Goal: Complete application form

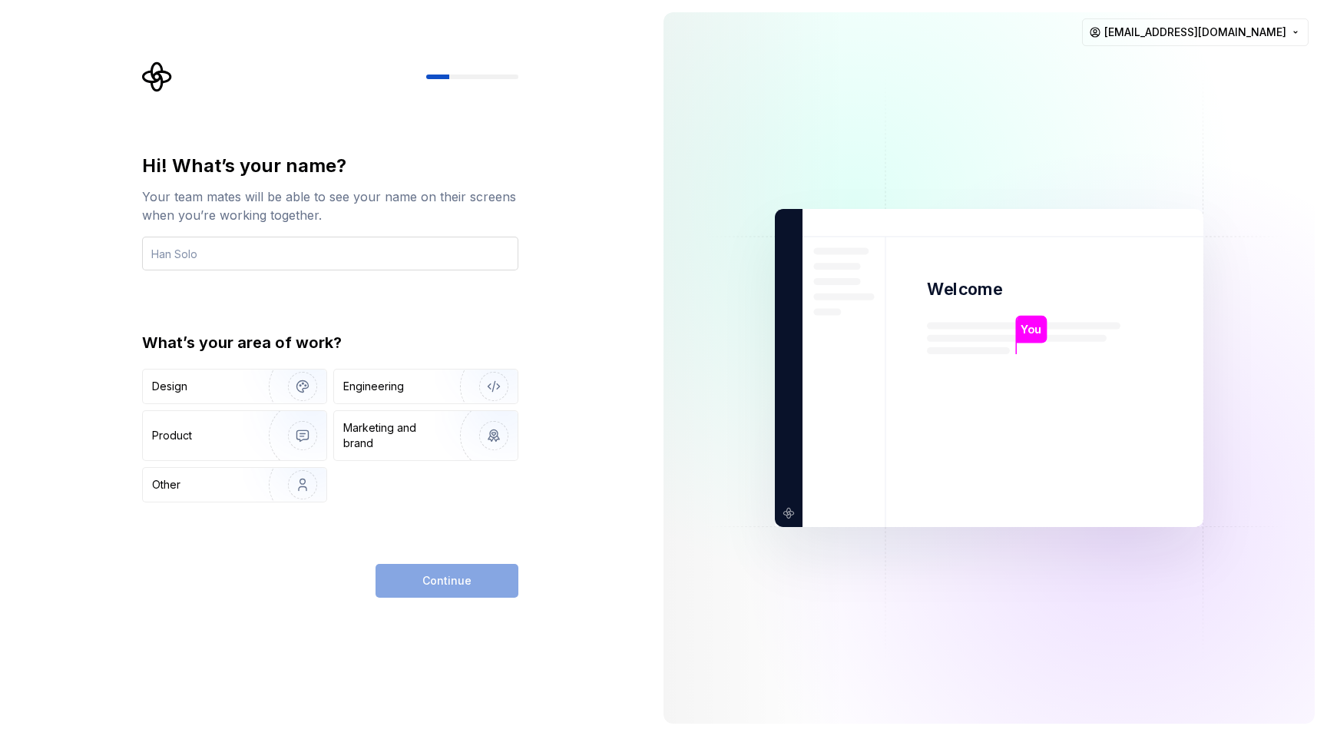
click at [303, 255] on input "text" at bounding box center [330, 254] width 376 height 34
type input "[PERSON_NAME]"
click at [394, 386] on div "Engineering" at bounding box center [373, 386] width 61 height 15
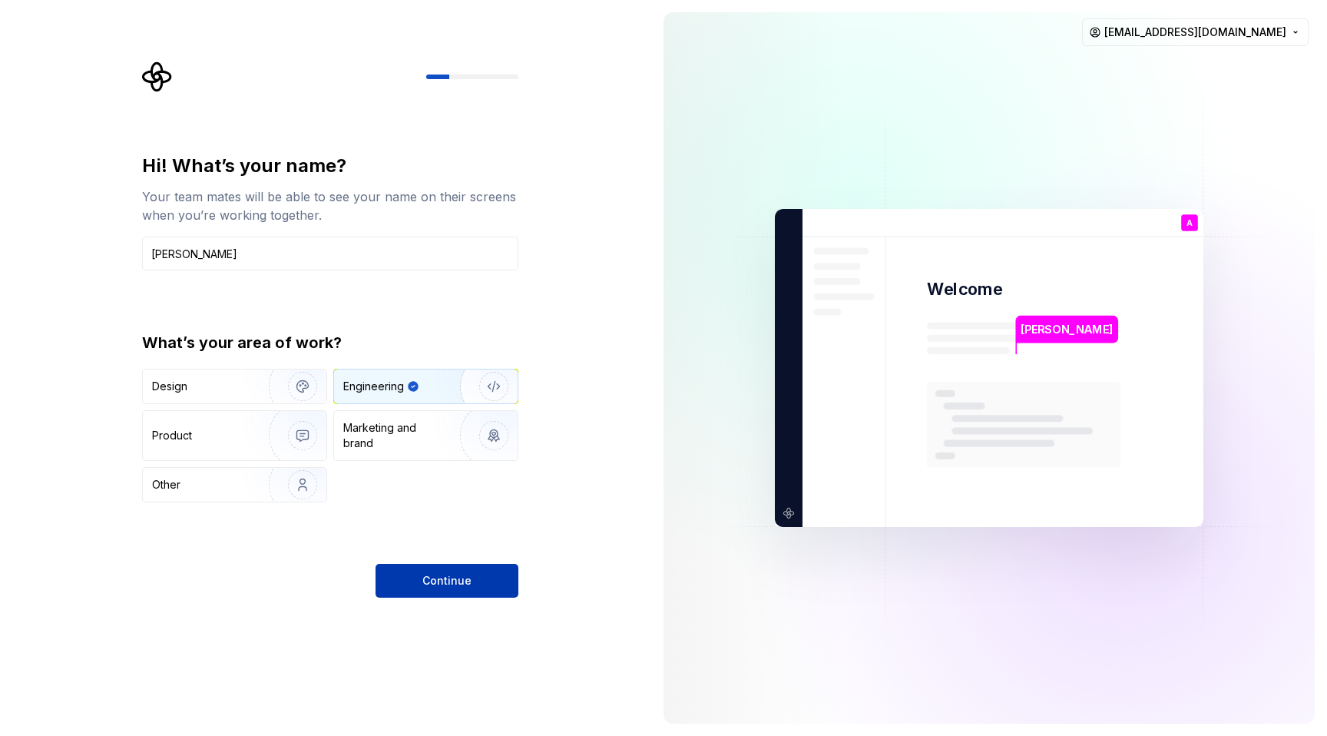
click at [447, 577] on span "Continue" at bounding box center [446, 580] width 49 height 15
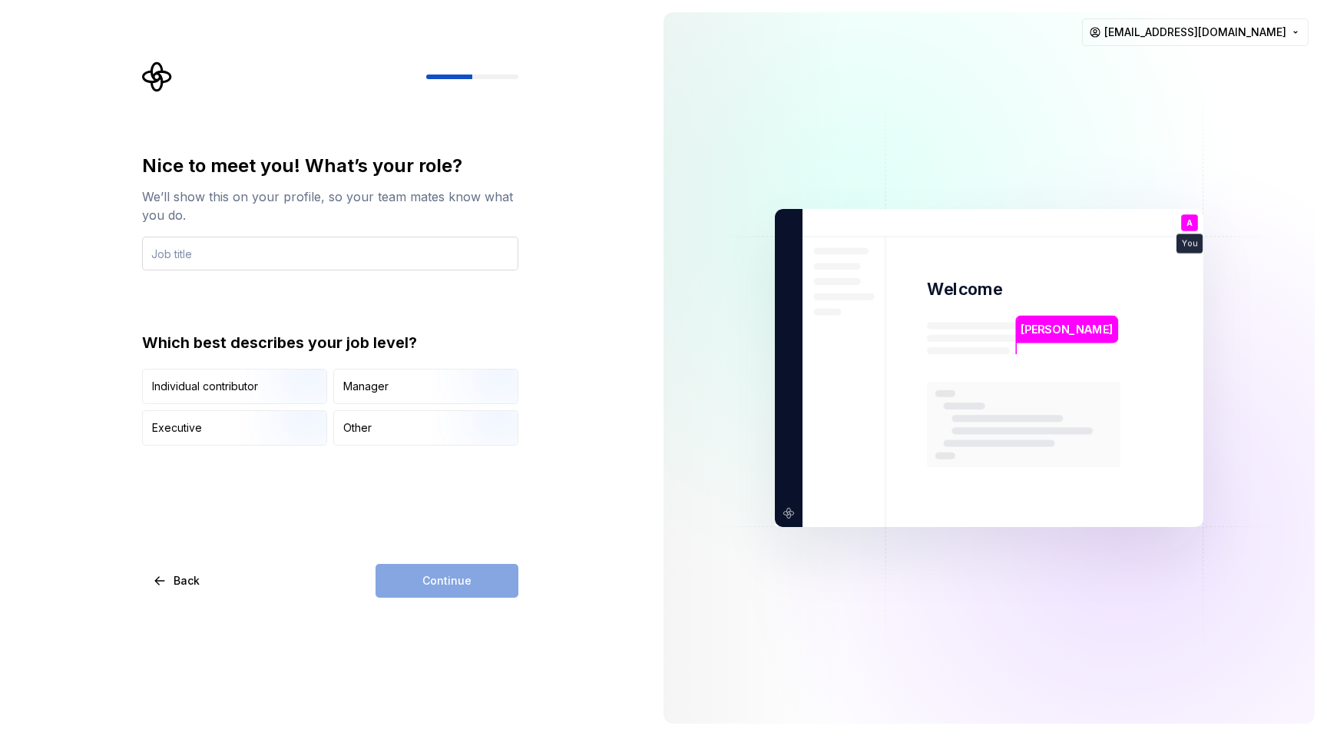
click at [171, 254] on input "text" at bounding box center [330, 254] width 376 height 34
type input "Engeneer"
click at [416, 570] on div "Continue" at bounding box center [447, 581] width 143 height 34
click at [214, 396] on div "Individual contributor" at bounding box center [235, 386] width 184 height 34
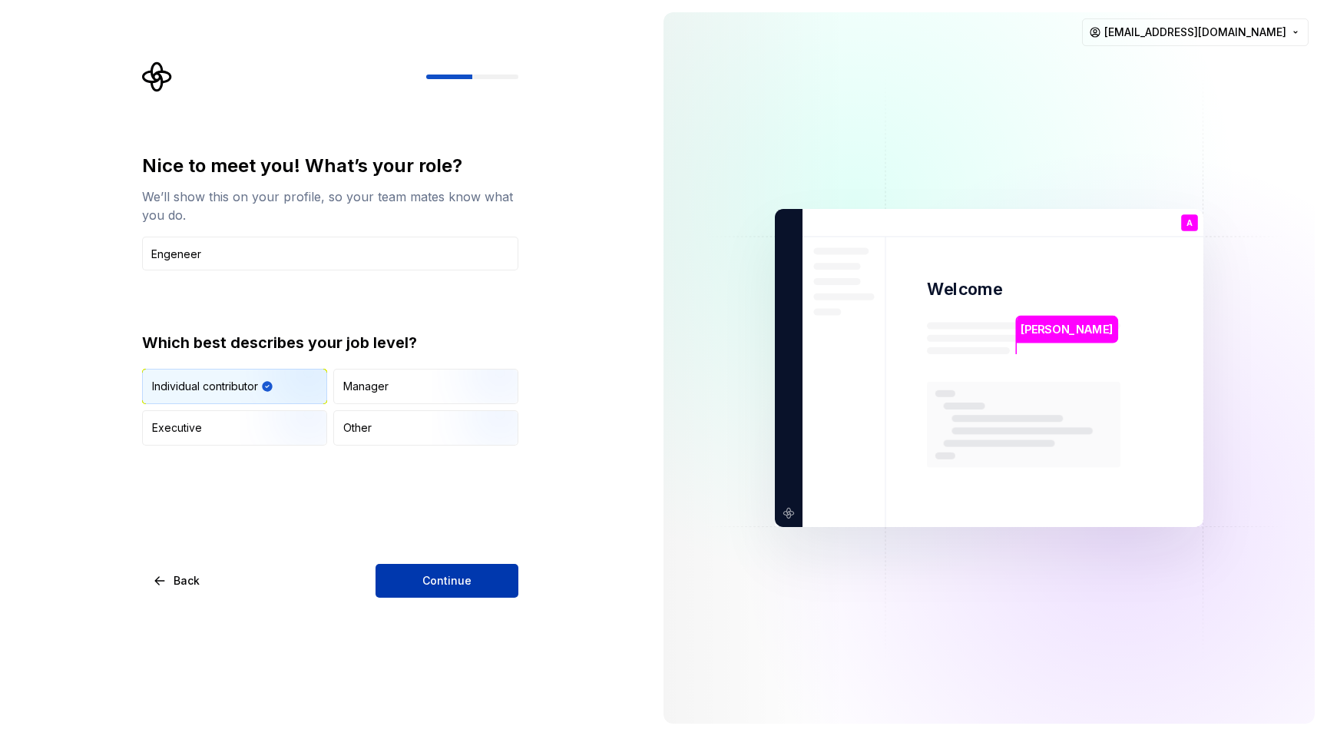
click at [436, 588] on button "Continue" at bounding box center [447, 581] width 143 height 34
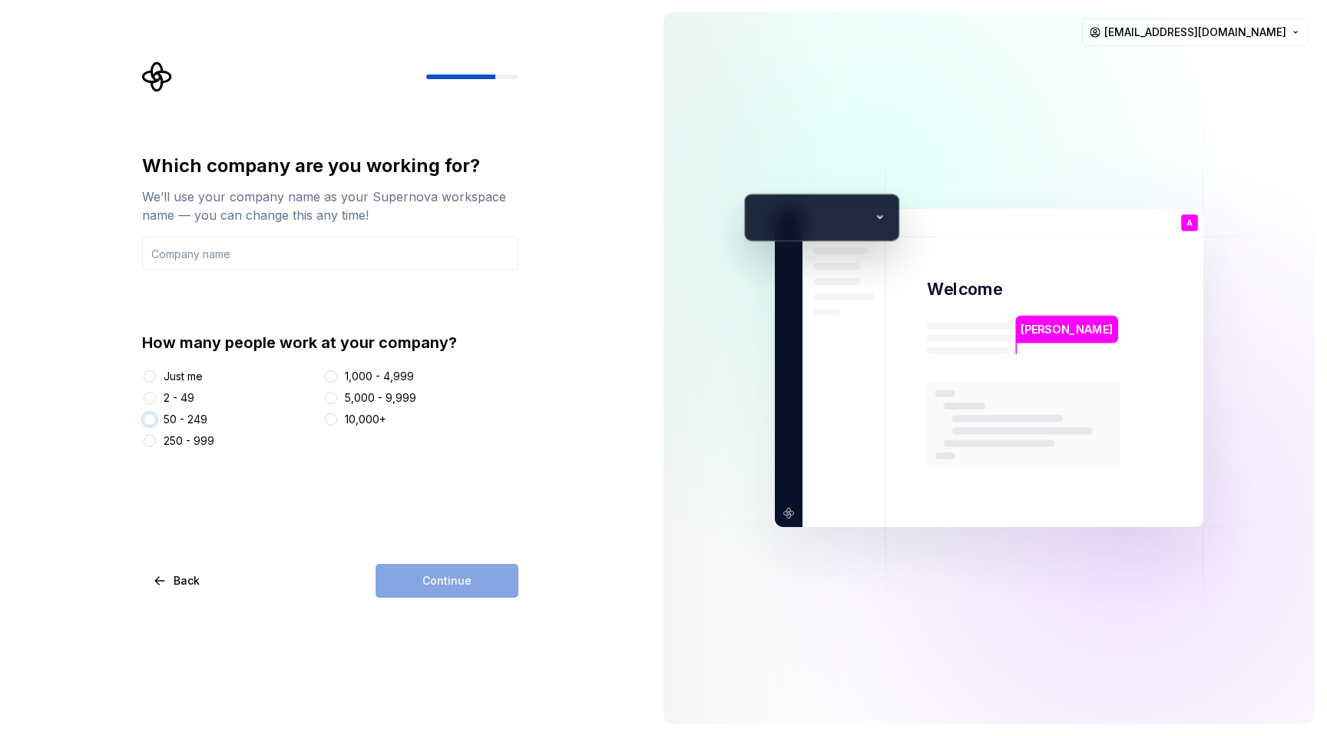
click at [148, 419] on button "50 - 249" at bounding box center [150, 419] width 12 height 12
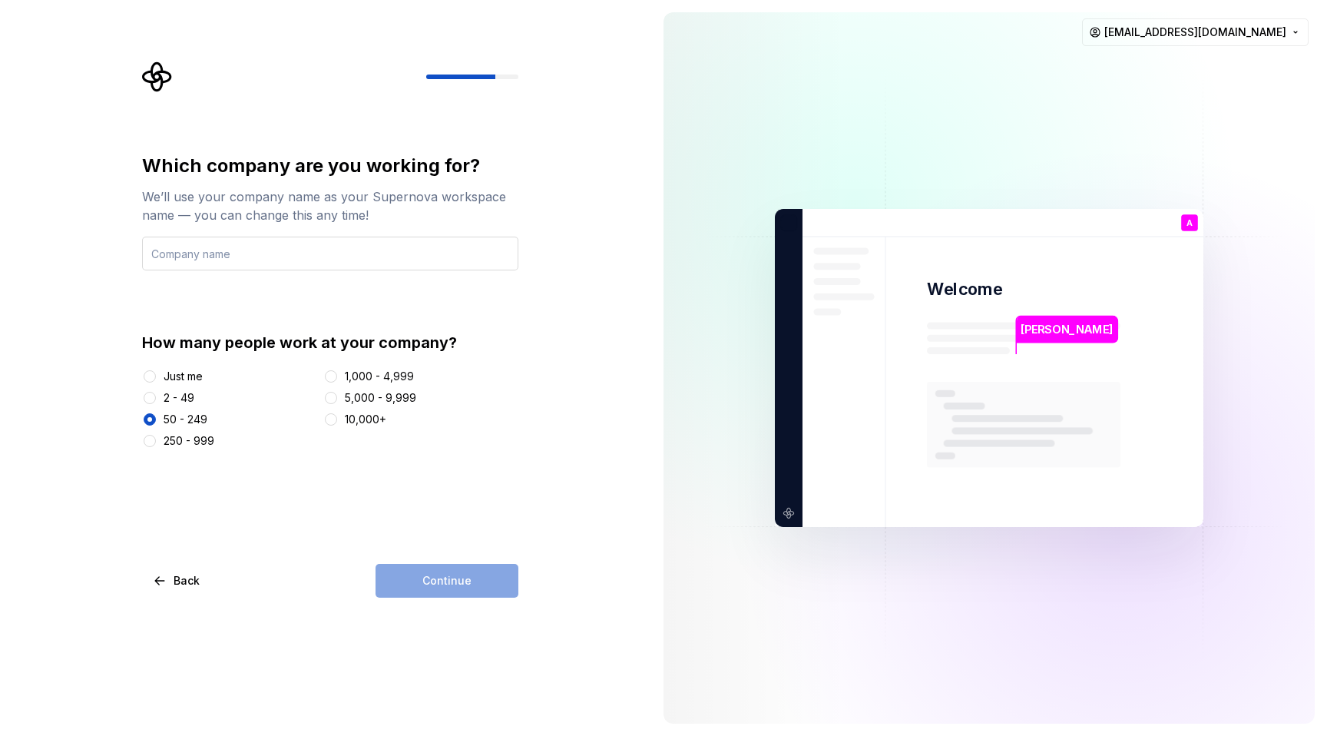
click at [177, 253] on input "text" at bounding box center [330, 254] width 376 height 34
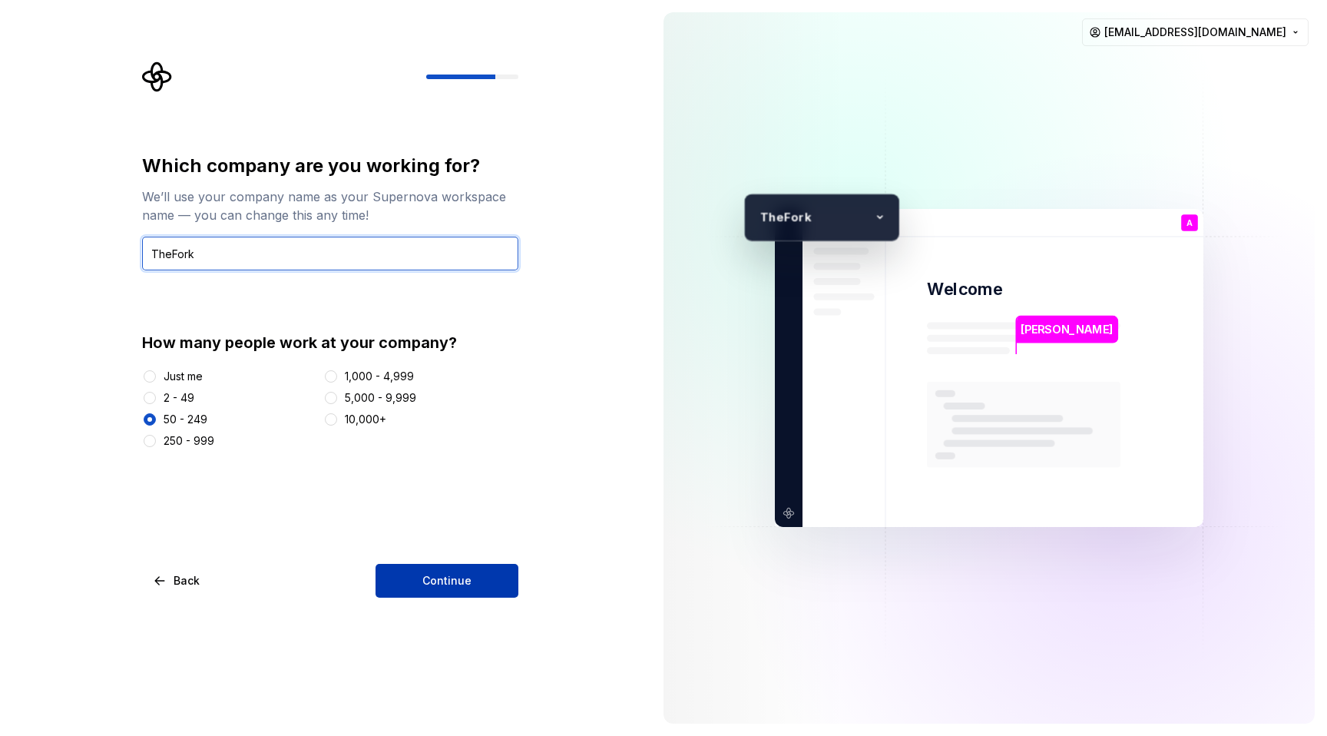
type input "TheFork"
click at [452, 581] on span "Continue" at bounding box center [446, 580] width 49 height 15
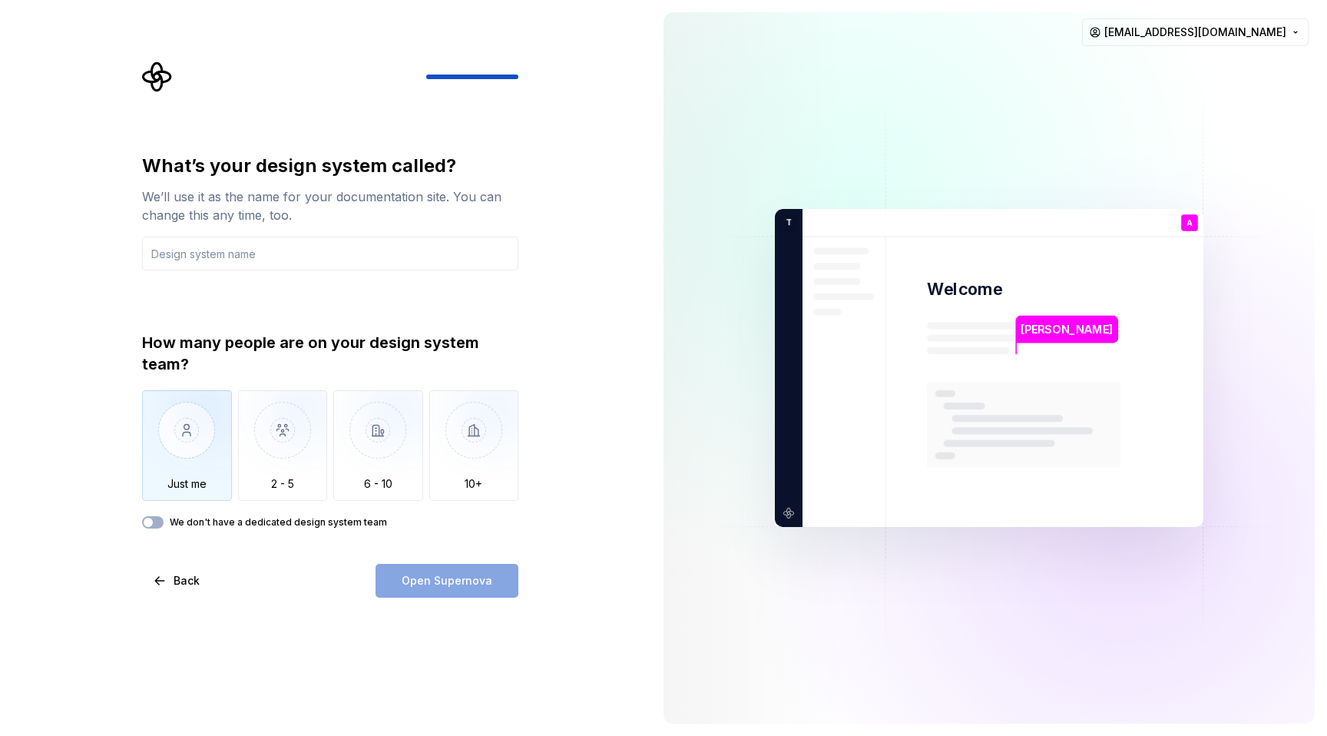
click at [188, 431] on img "button" at bounding box center [187, 441] width 90 height 103
click at [288, 445] on img "button" at bounding box center [283, 441] width 90 height 103
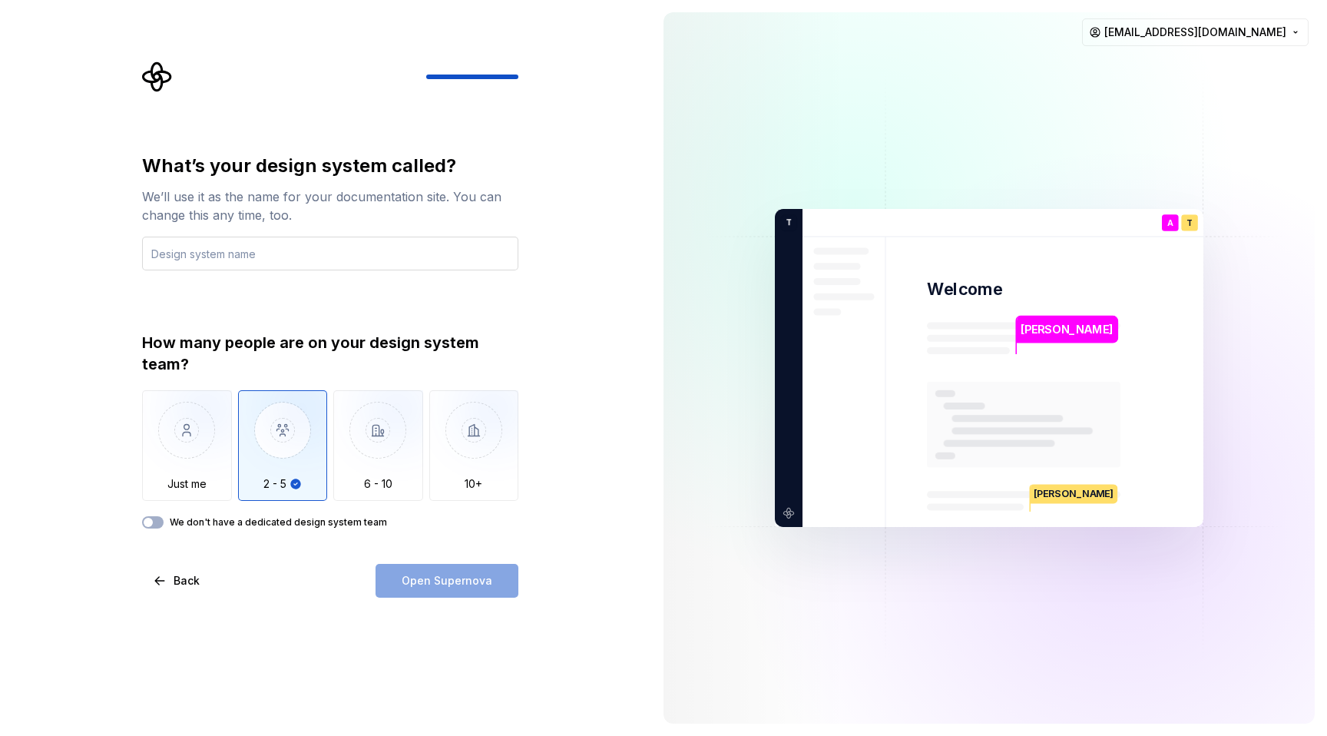
click at [227, 253] on input "text" at bounding box center [330, 254] width 376 height 34
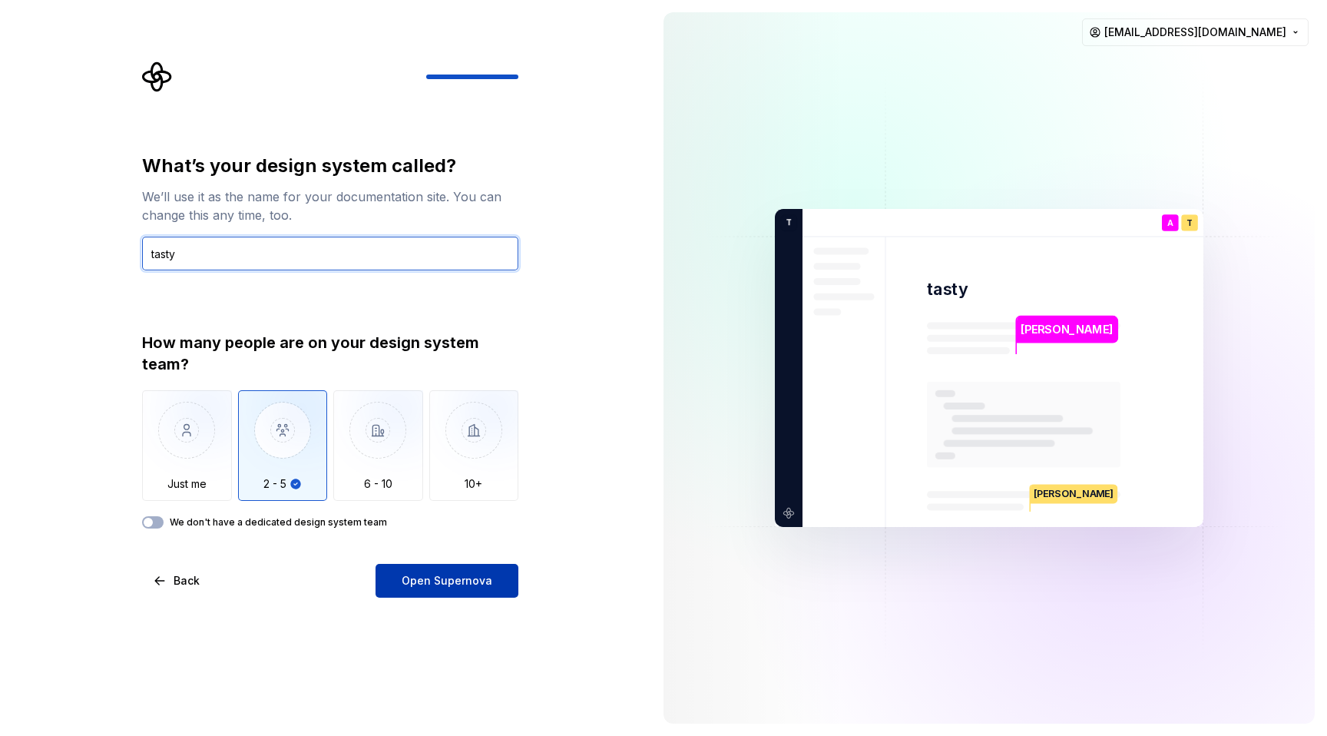
type input "tasty"
click at [437, 588] on span "Open Supernova" at bounding box center [447, 580] width 91 height 15
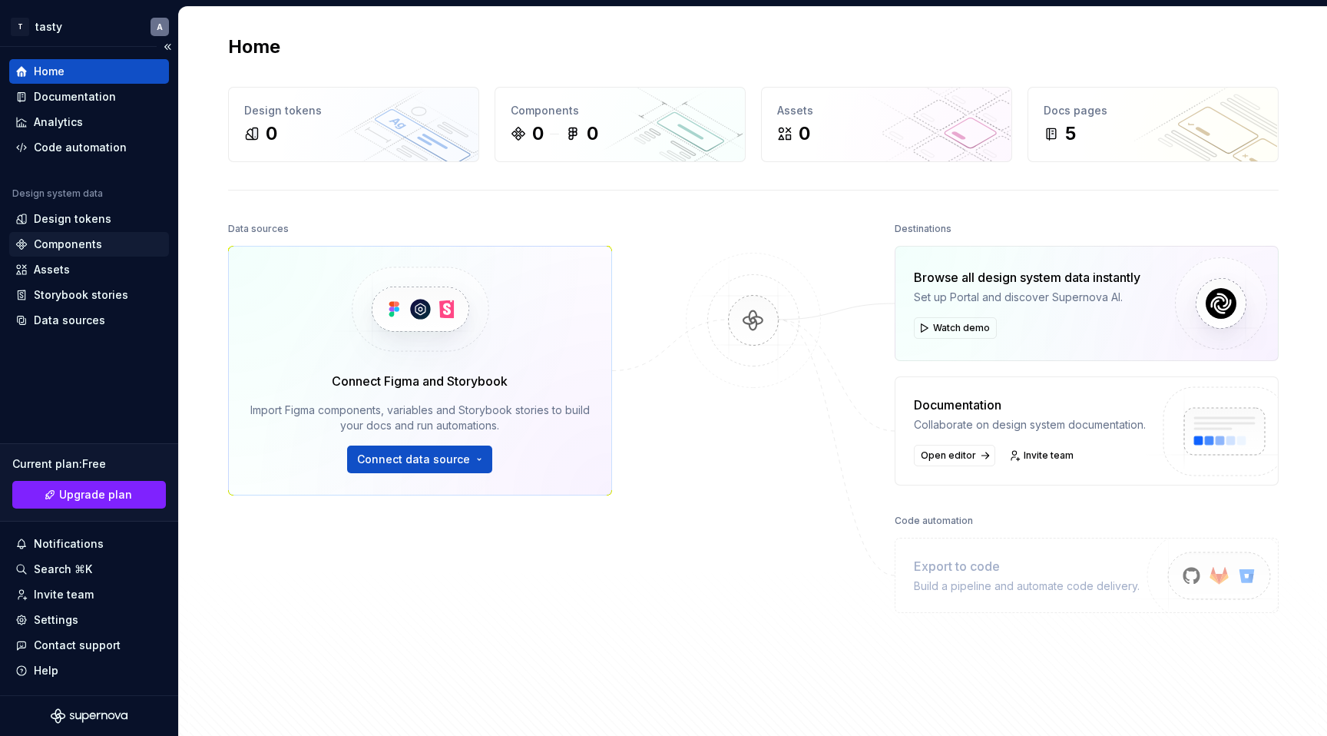
click at [61, 244] on div "Components" at bounding box center [68, 244] width 68 height 15
